Goal: Transaction & Acquisition: Purchase product/service

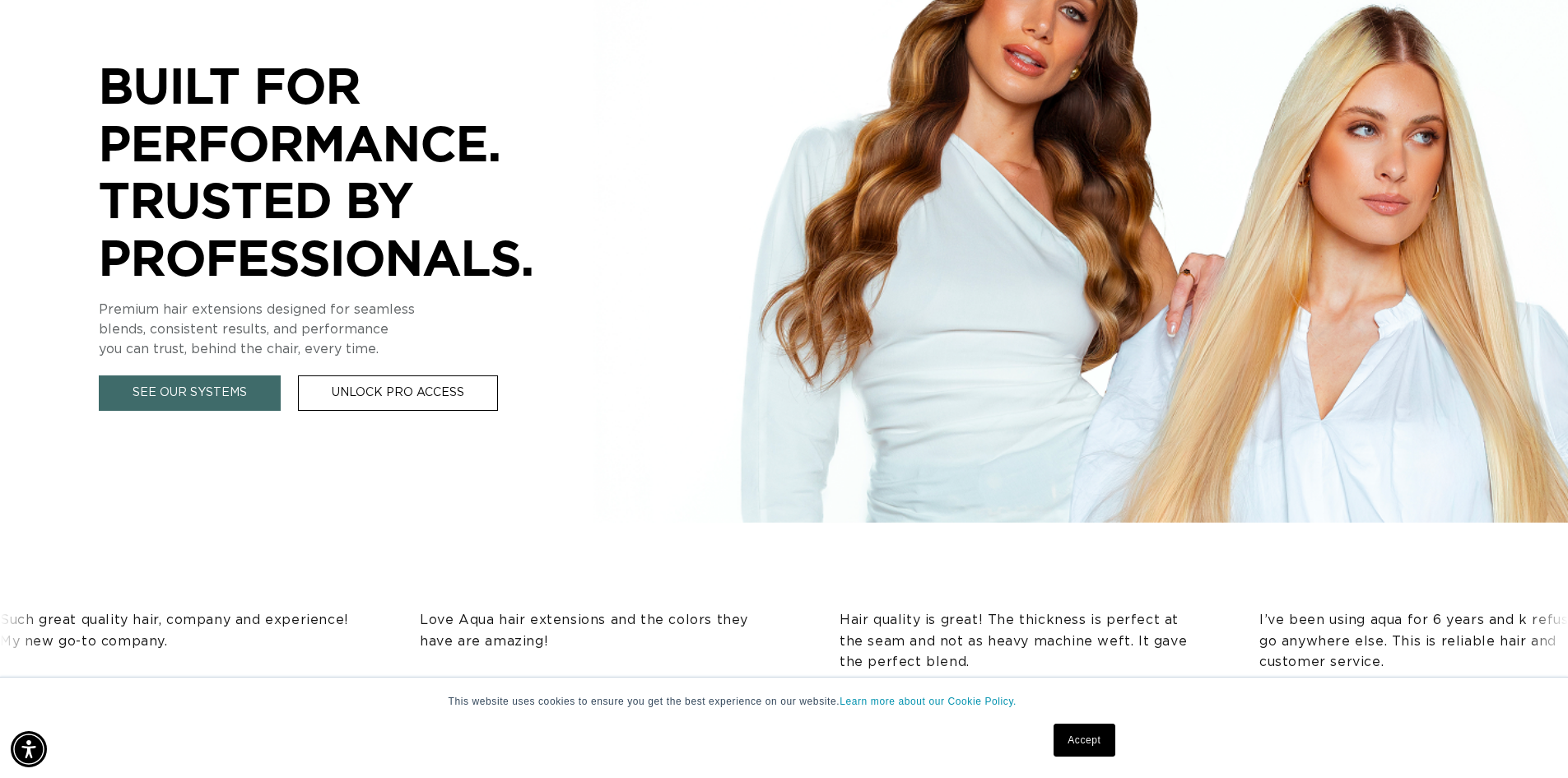
scroll to position [0, 2902]
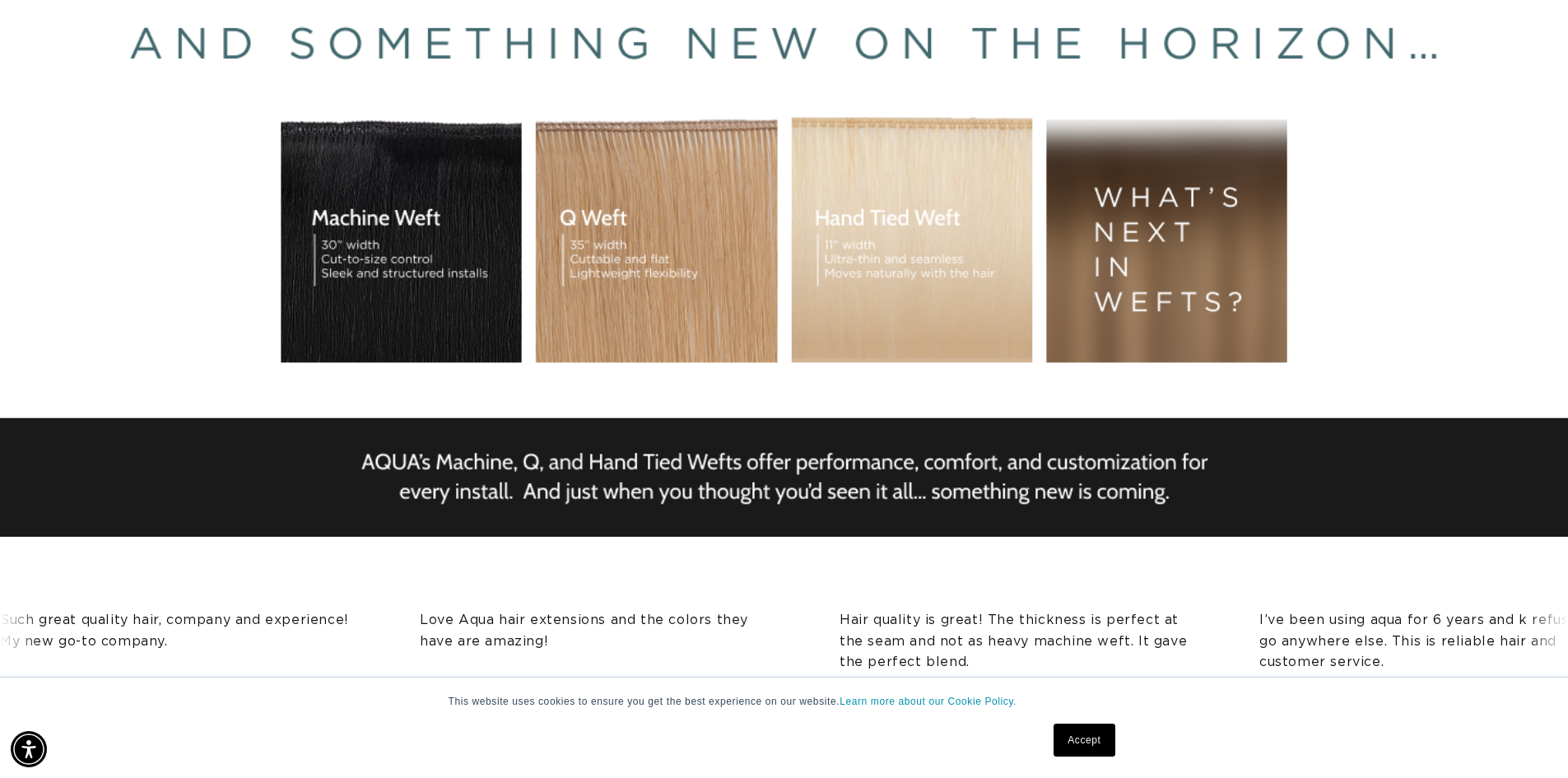
click at [660, 166] on div "BUILT FOR  PERFORMANCE. TRUSTED BY PROFESSIONALS. Premium hair extensions desig…" at bounding box center [784, 210] width 1568 height 741
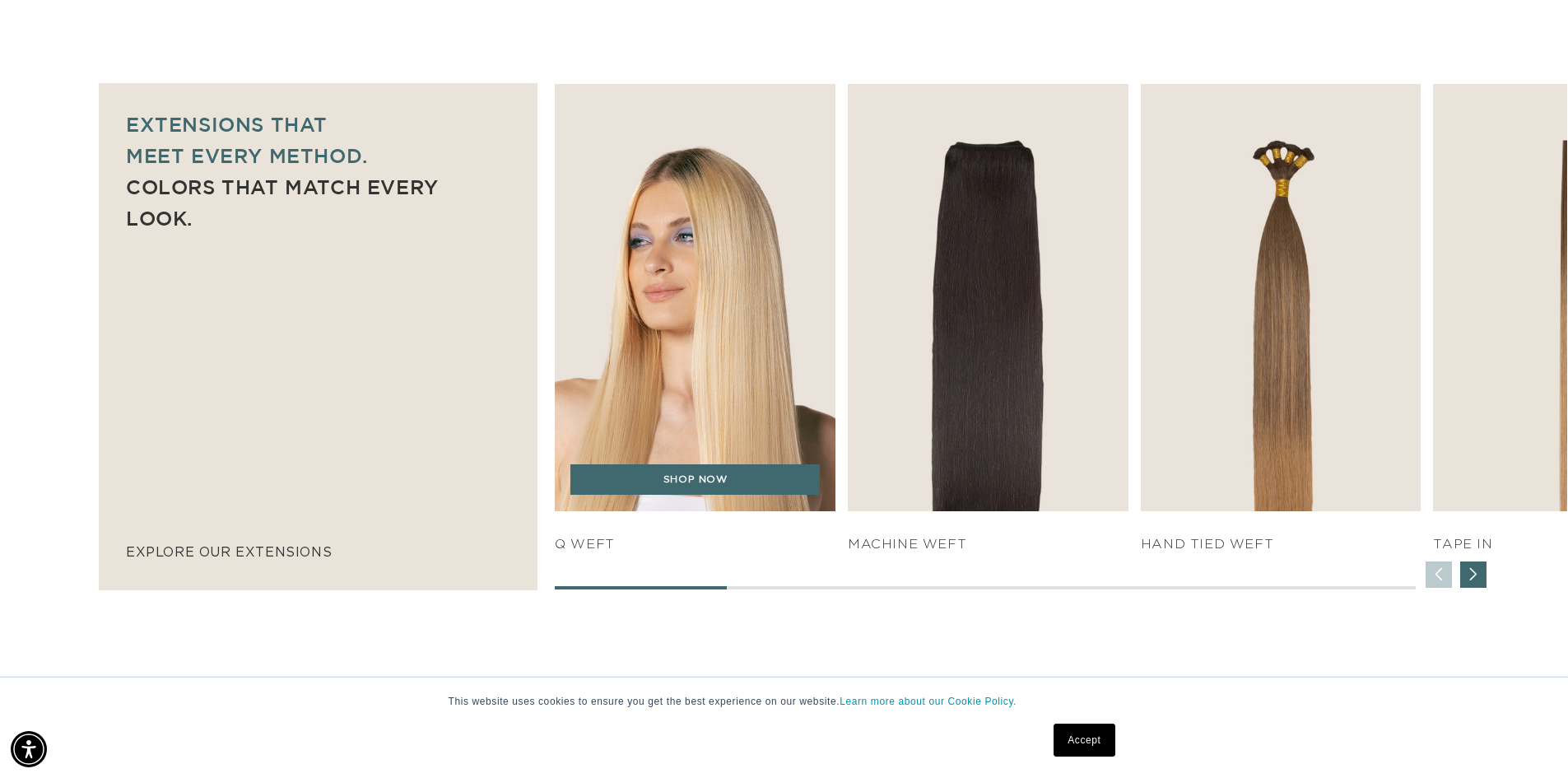
click at [743, 222] on img "1 / 7" at bounding box center [696, 297] width 295 height 449
click at [737, 489] on link "SHOP NOW" at bounding box center [696, 480] width 250 height 31
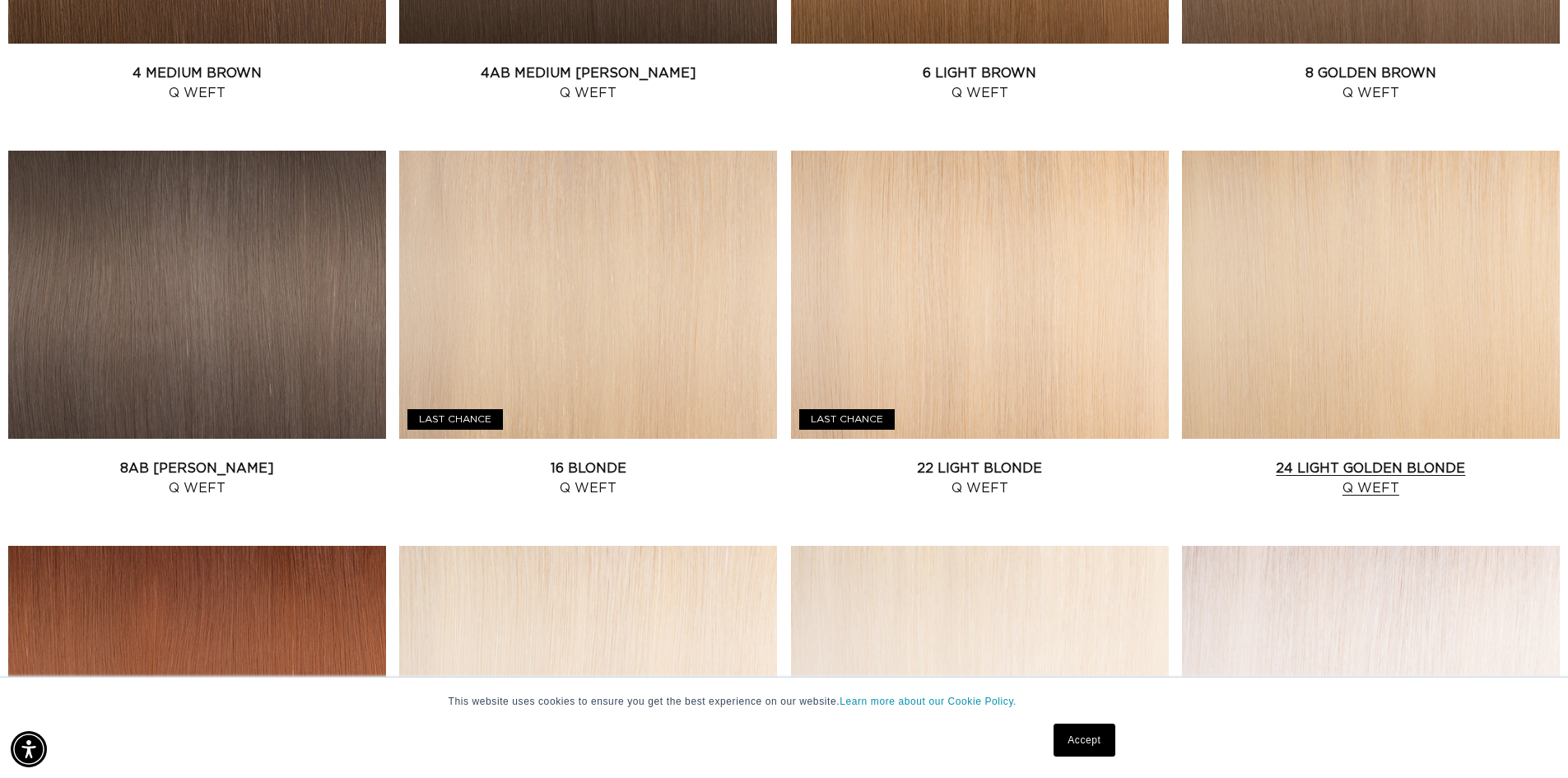
scroll to position [0, 1451]
click at [537, 458] on link "16 Blonde Q Weft" at bounding box center [588, 478] width 378 height 40
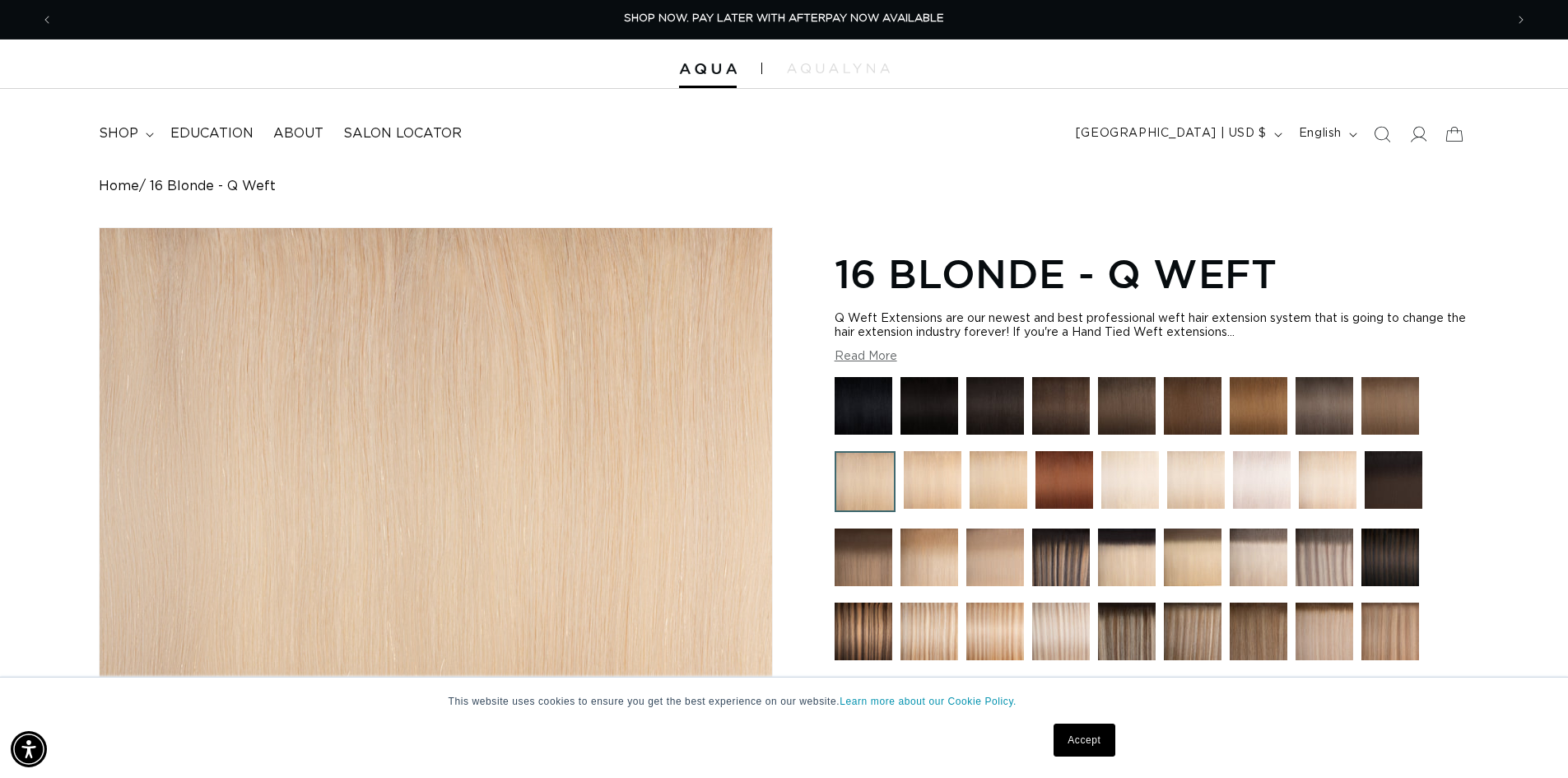
scroll to position [494, 0]
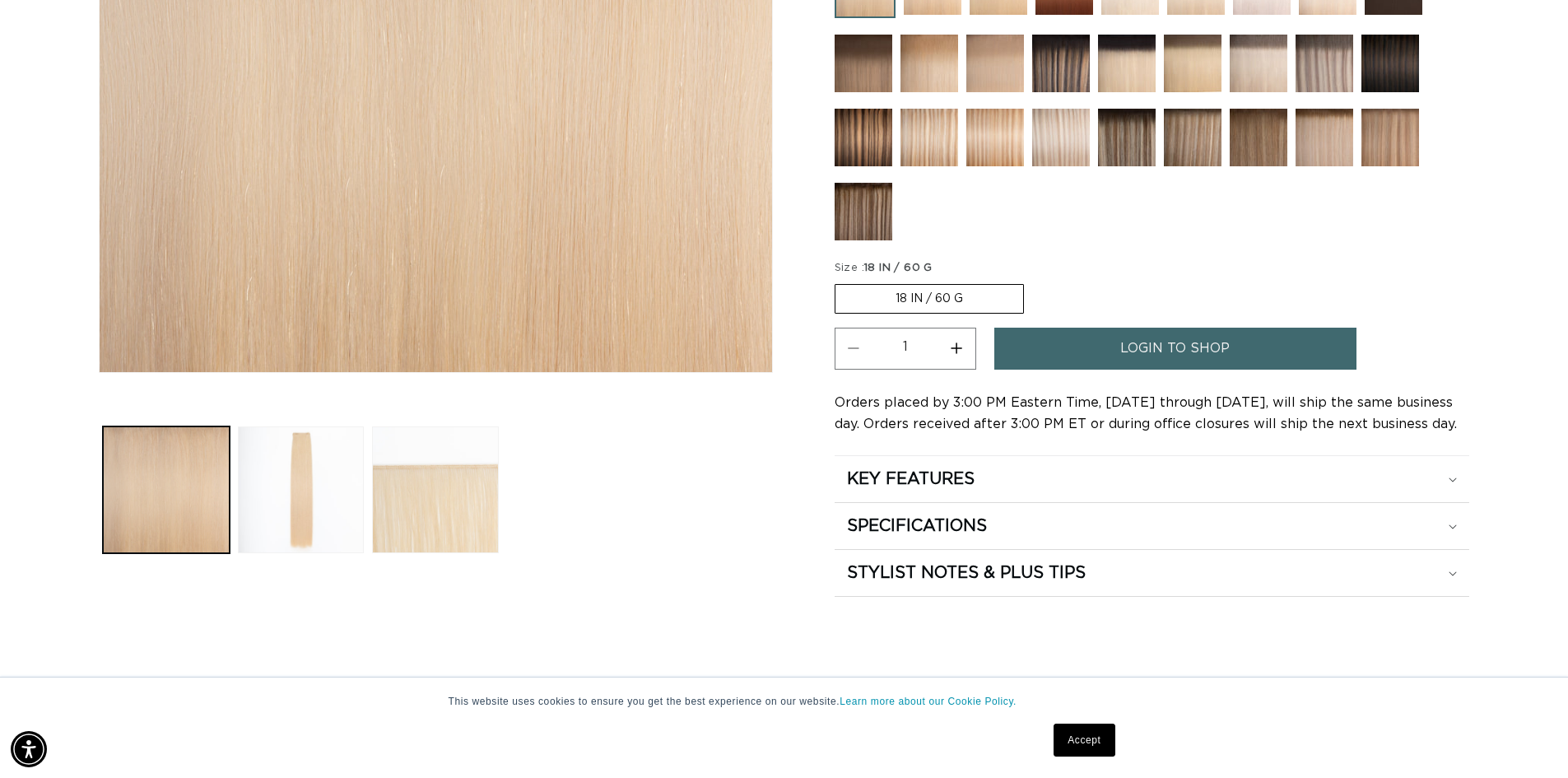
click at [1050, 146] on img at bounding box center [1061, 137] width 58 height 58
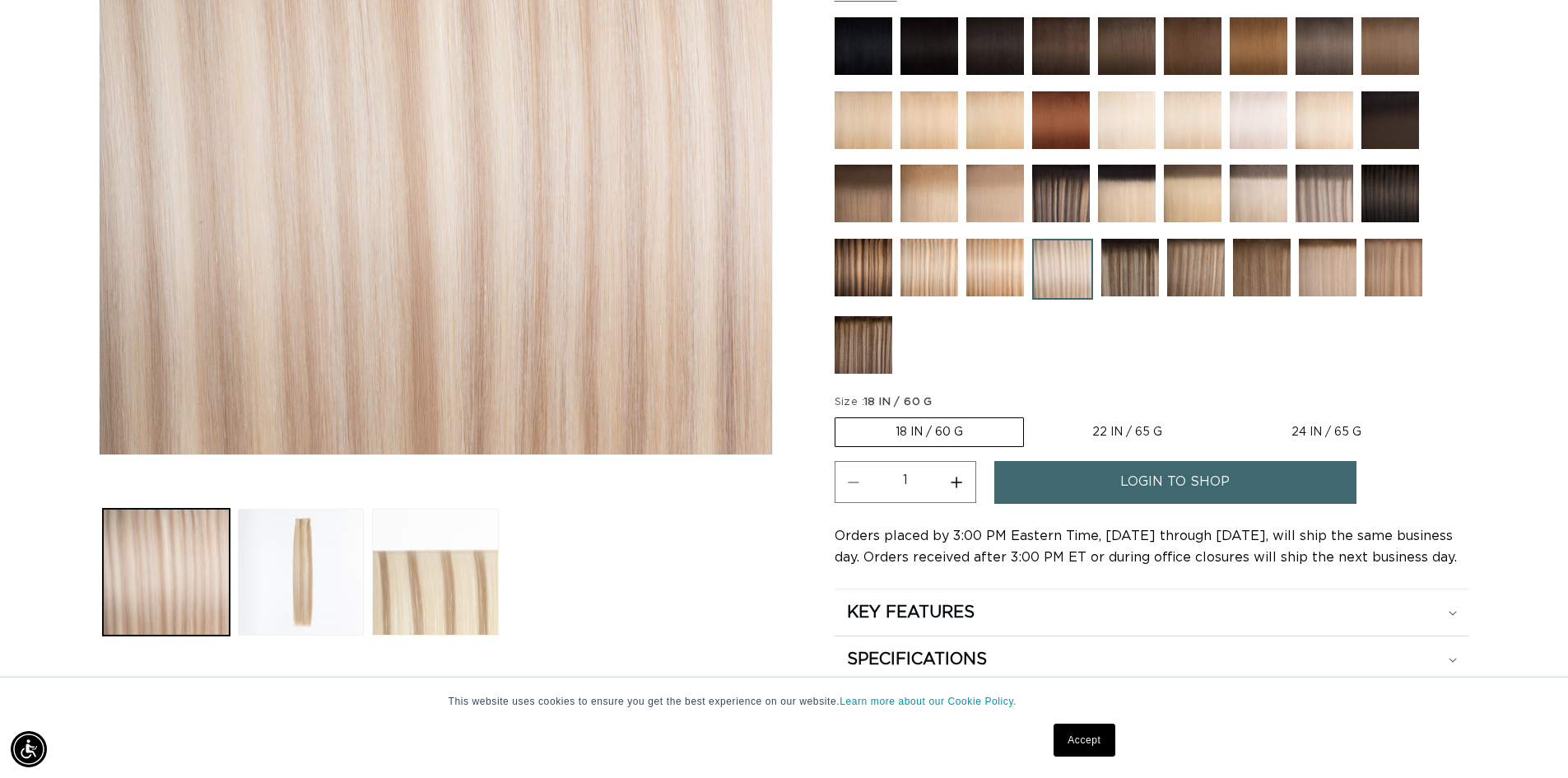
scroll to position [0, 1451]
click at [1141, 275] on img at bounding box center [1130, 267] width 58 height 58
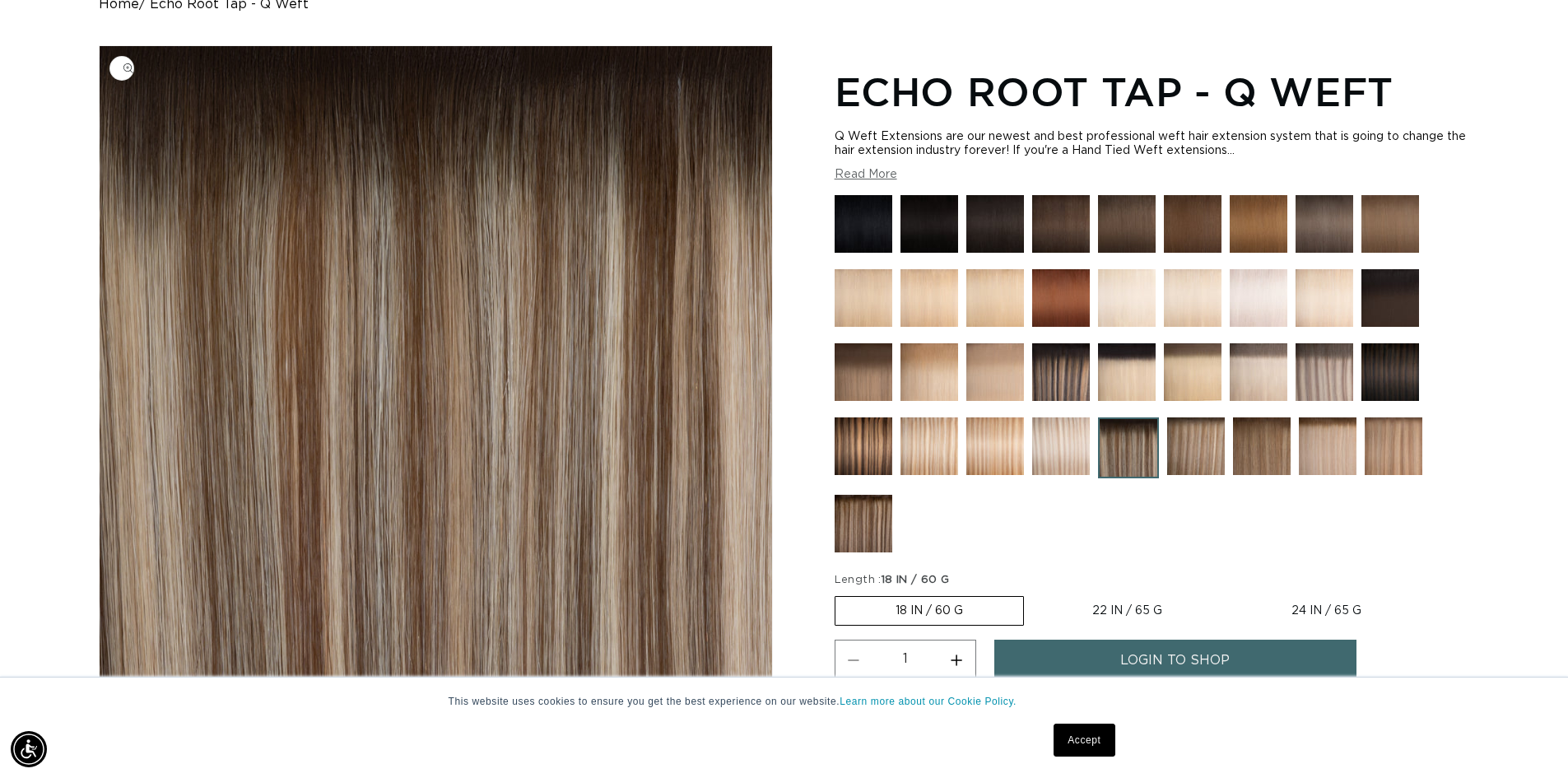
scroll to position [494, 0]
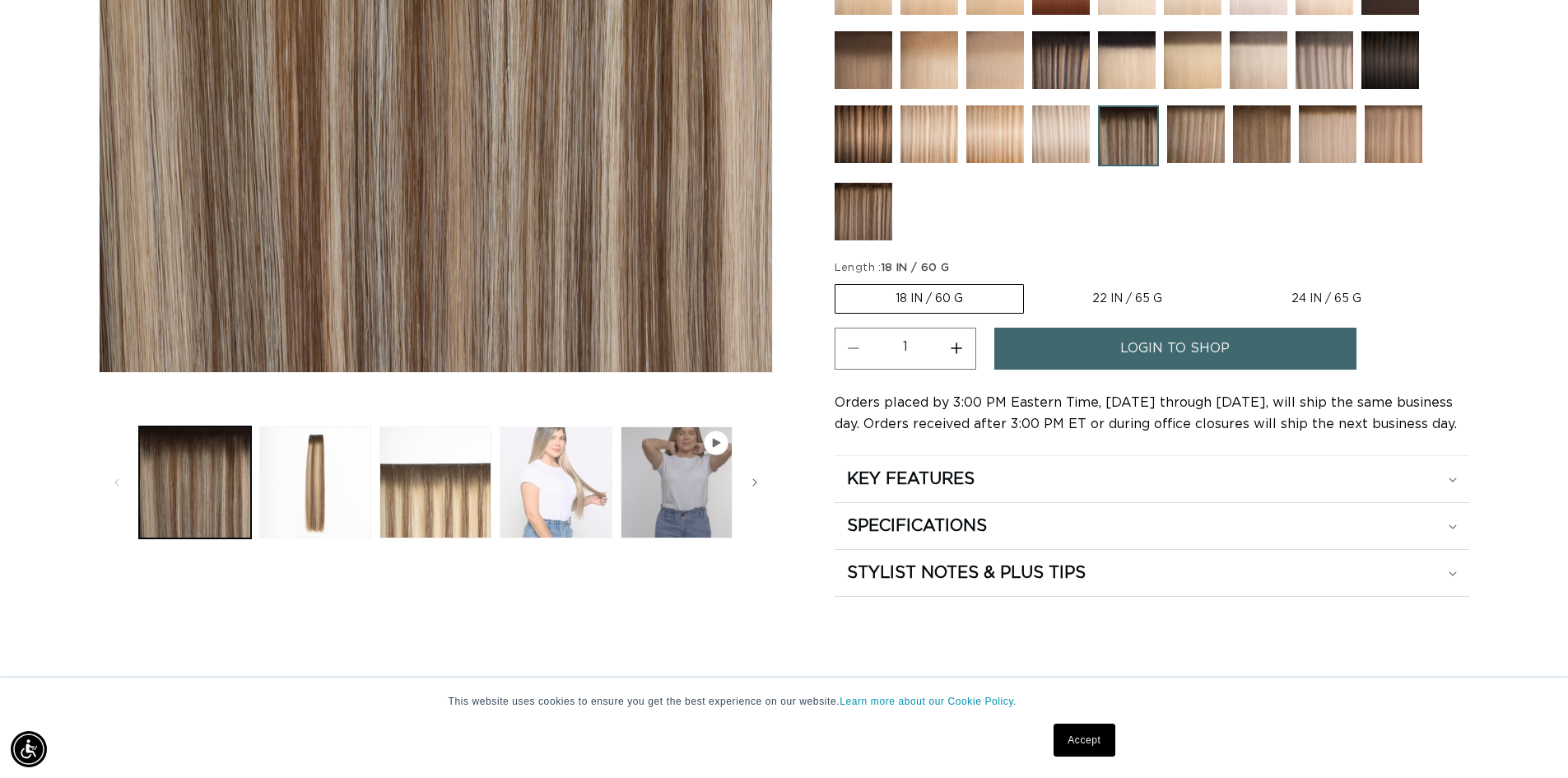
click at [573, 444] on button "Load image 4 in gallery view" at bounding box center [556, 482] width 112 height 112
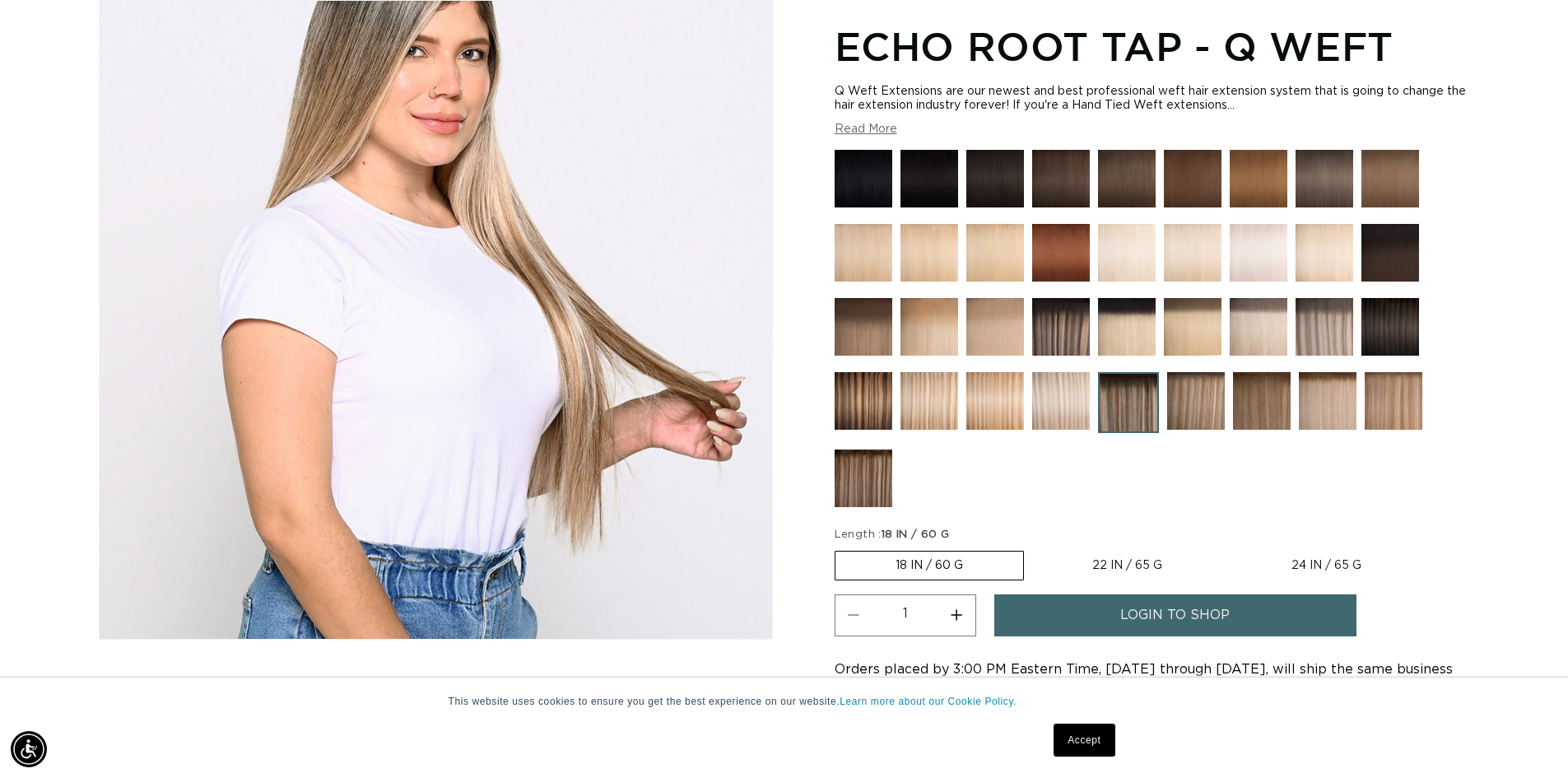
scroll to position [0, 0]
click at [1116, 566] on label "22 IN / 65 G Variant sold out or unavailable" at bounding box center [1127, 566] width 190 height 28
click at [1033, 549] on input "22 IN / 65 G Variant sold out or unavailable" at bounding box center [1033, 548] width 1 height 1
radio input "true"
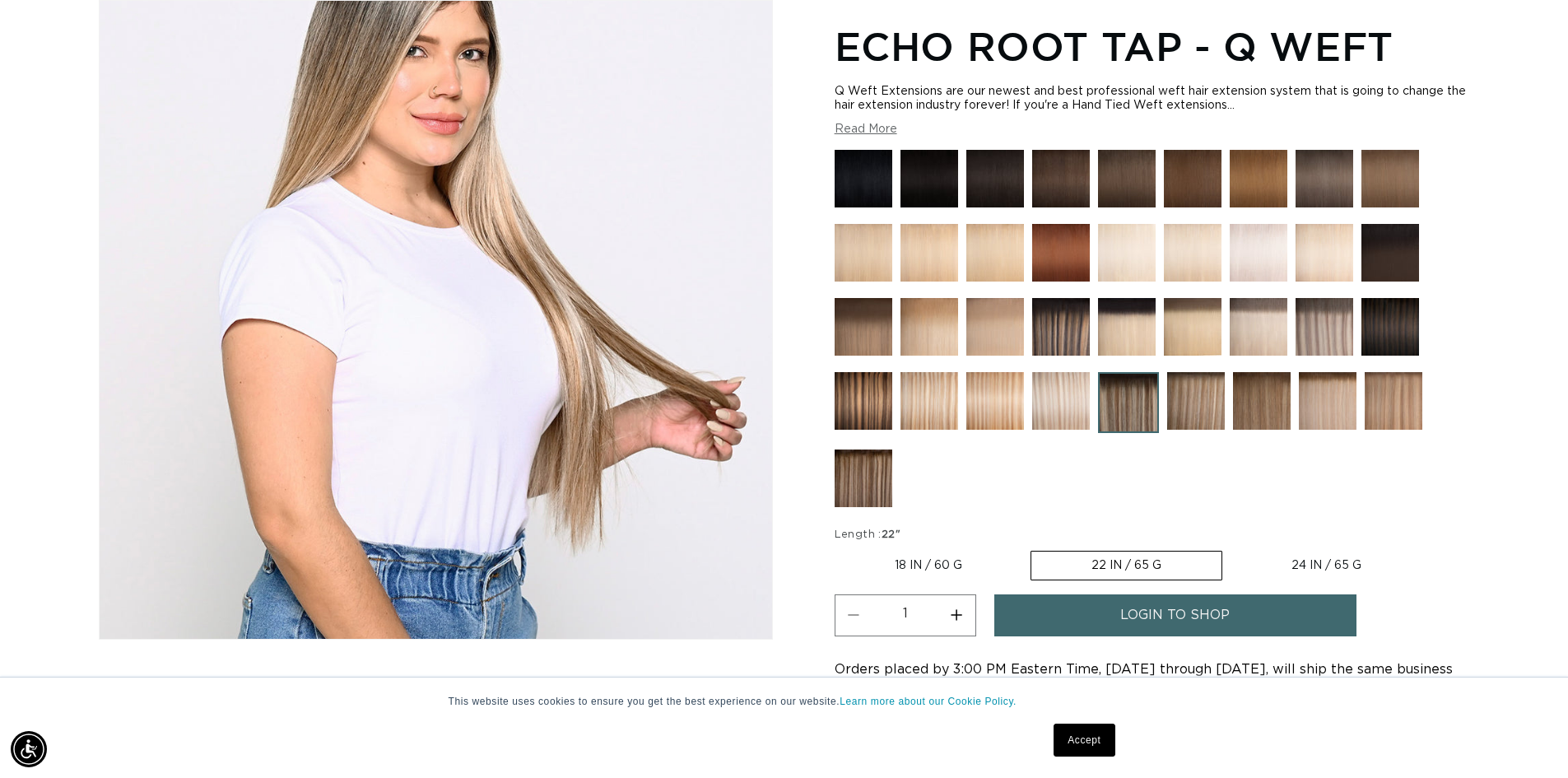
click at [1131, 617] on span "login to shop" at bounding box center [1175, 615] width 110 height 42
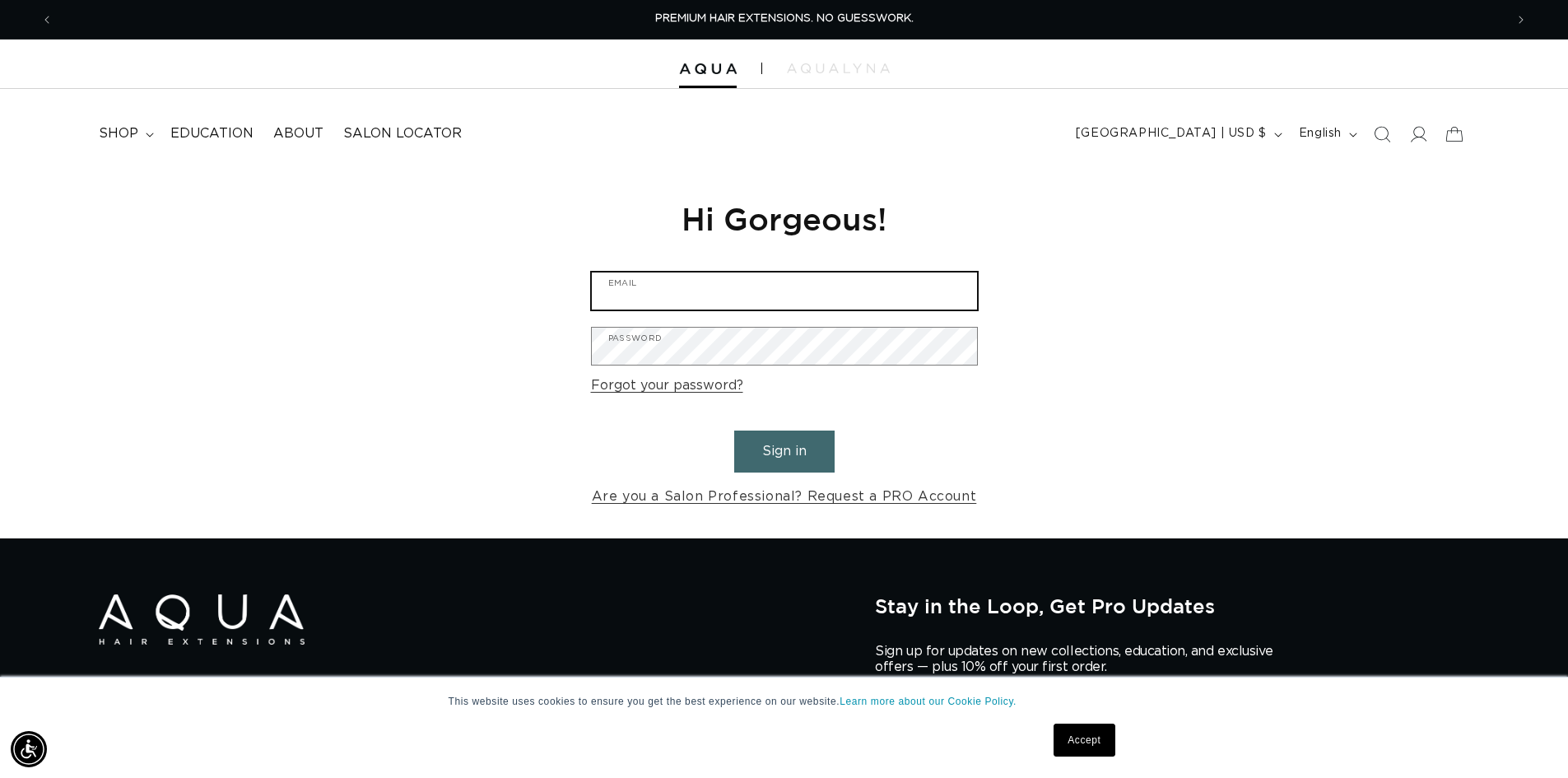
click at [691, 299] on input "Email" at bounding box center [784, 291] width 385 height 37
type input "mimilee1944@yahoo.com"
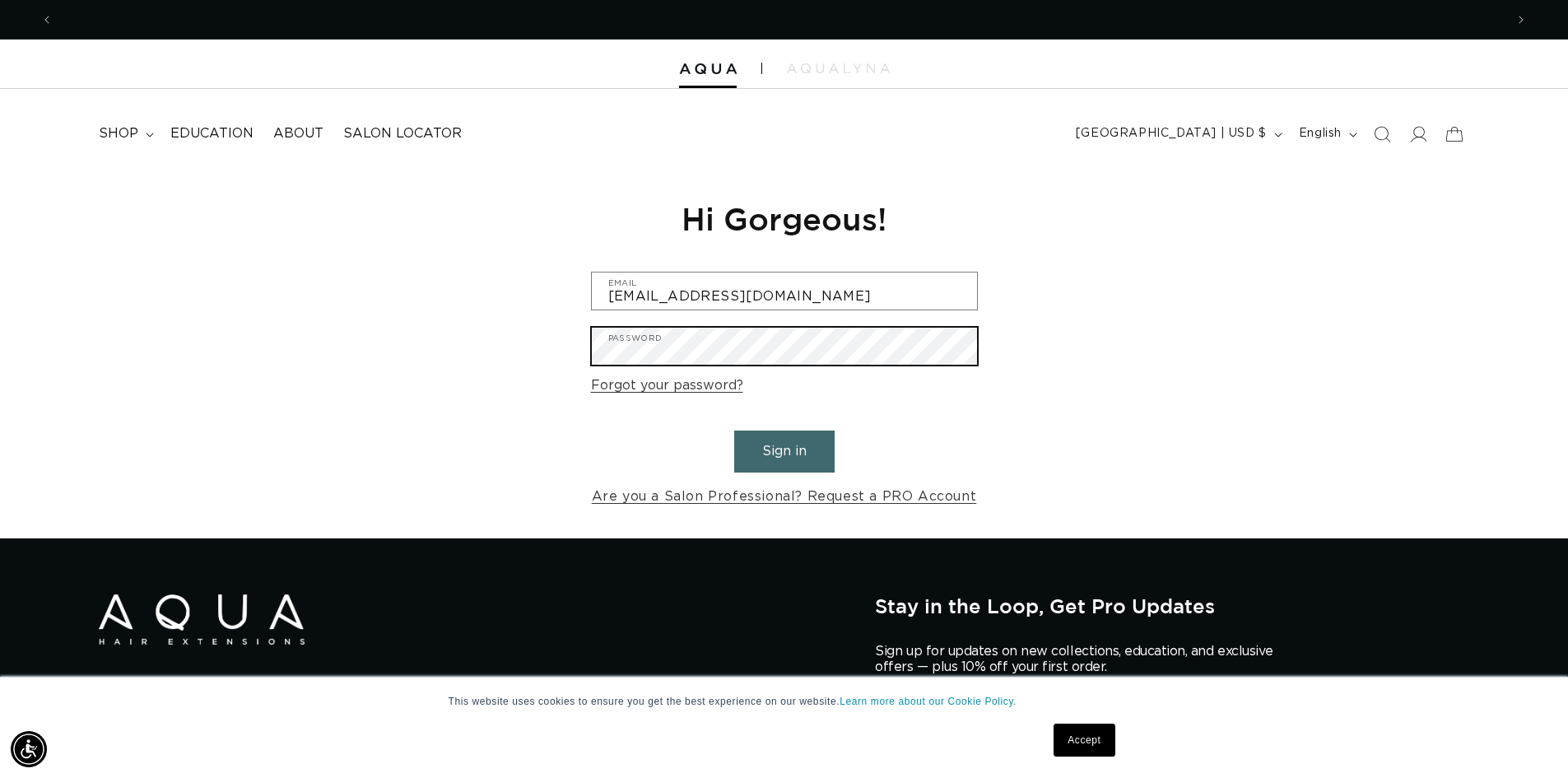
scroll to position [0, 2902]
click at [734, 431] on button "Sign in" at bounding box center [784, 451] width 100 height 42
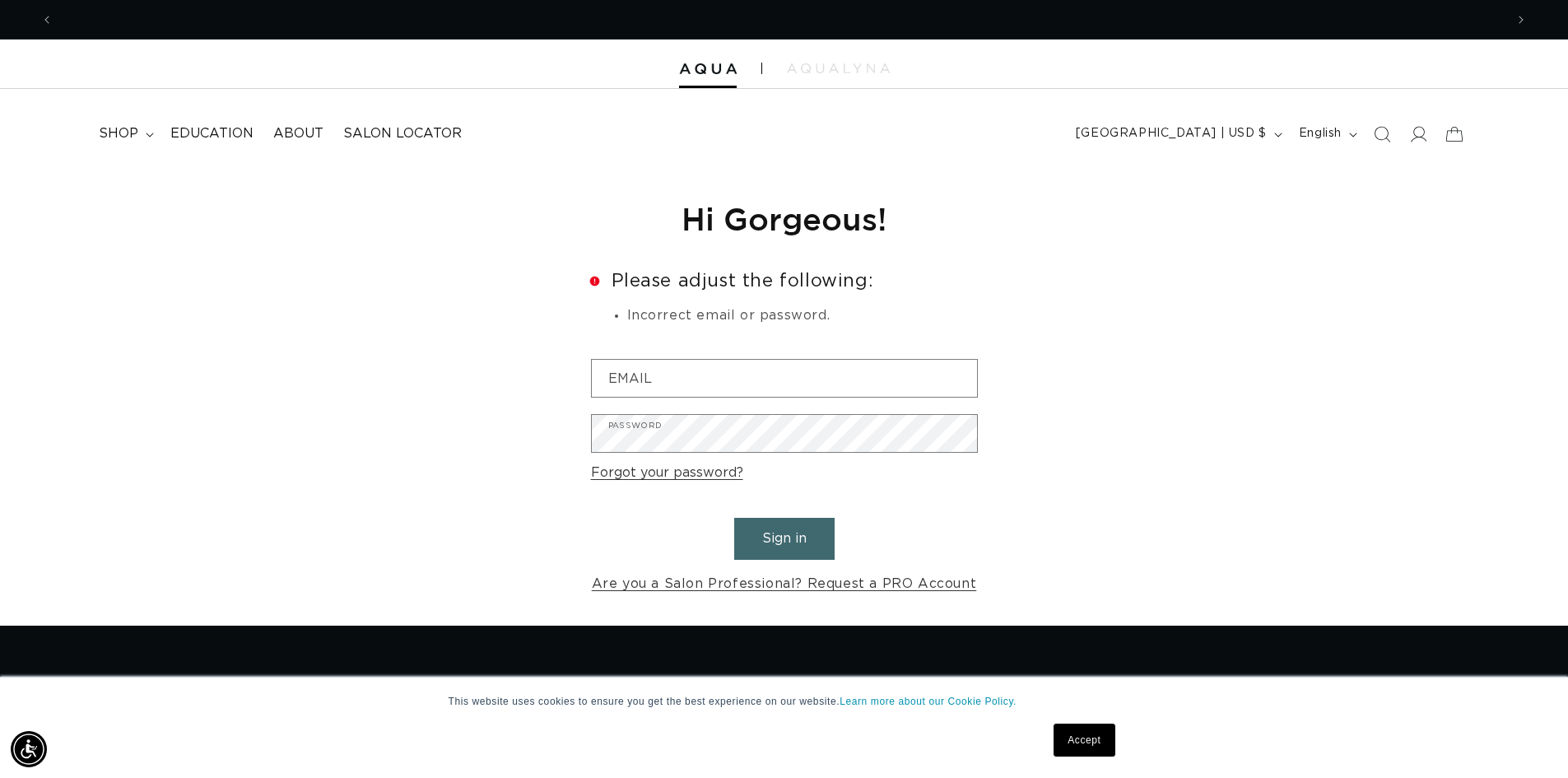
scroll to position [0, 1451]
